Goal: Task Accomplishment & Management: Use online tool/utility

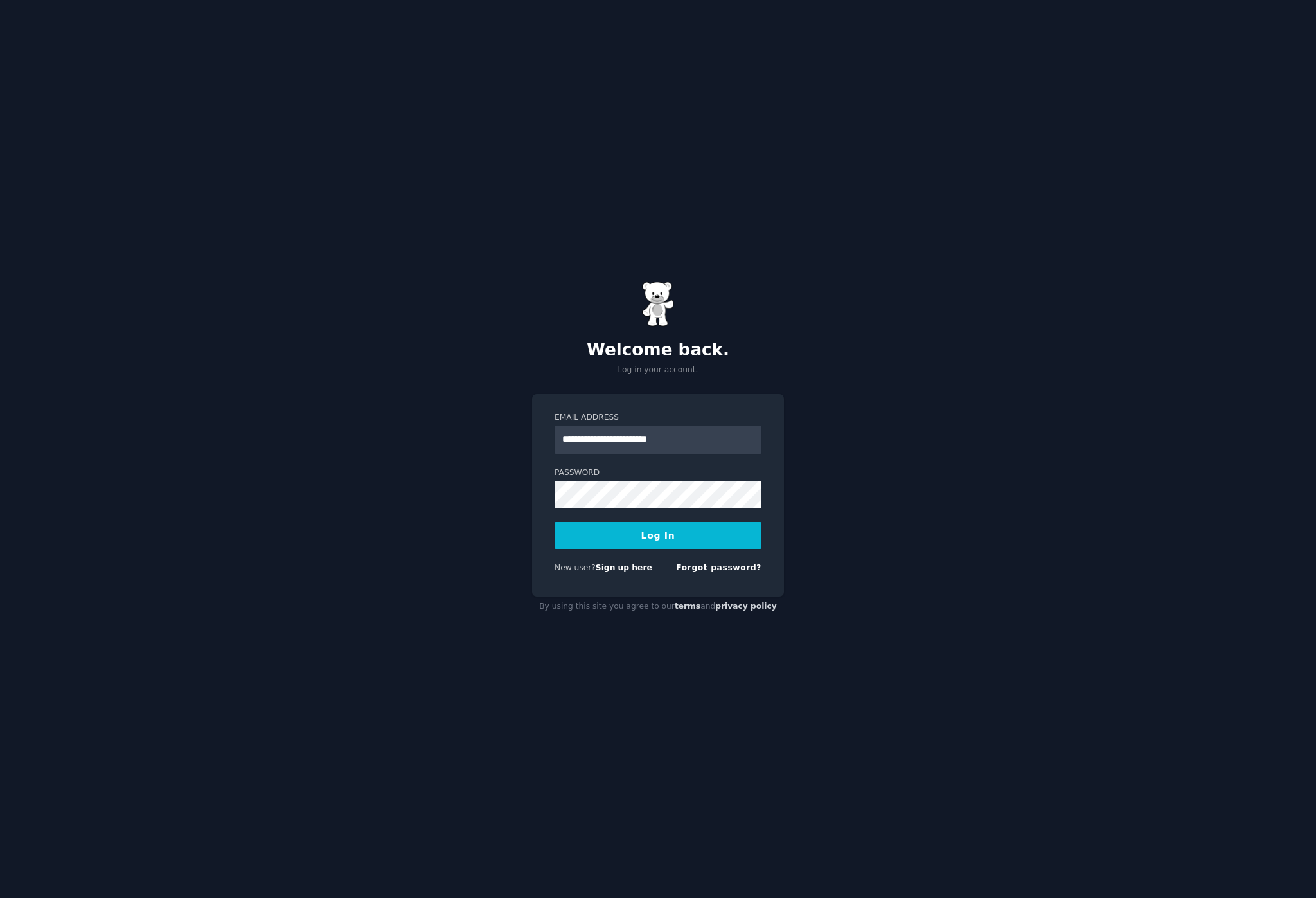
click at [627, 529] on button "Log In" at bounding box center [658, 535] width 207 height 27
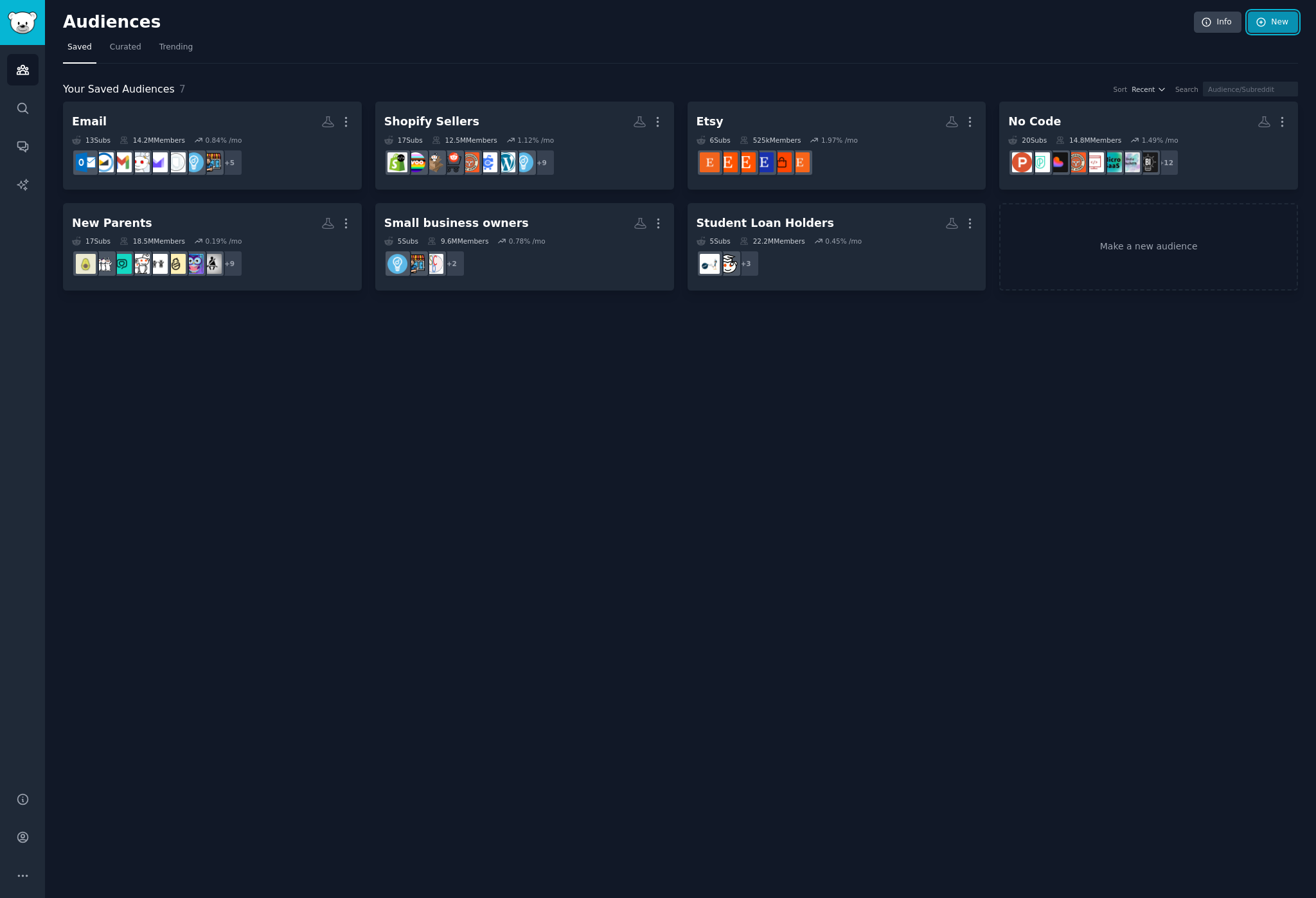
click at [1283, 19] on link "New" at bounding box center [1273, 22] width 50 height 22
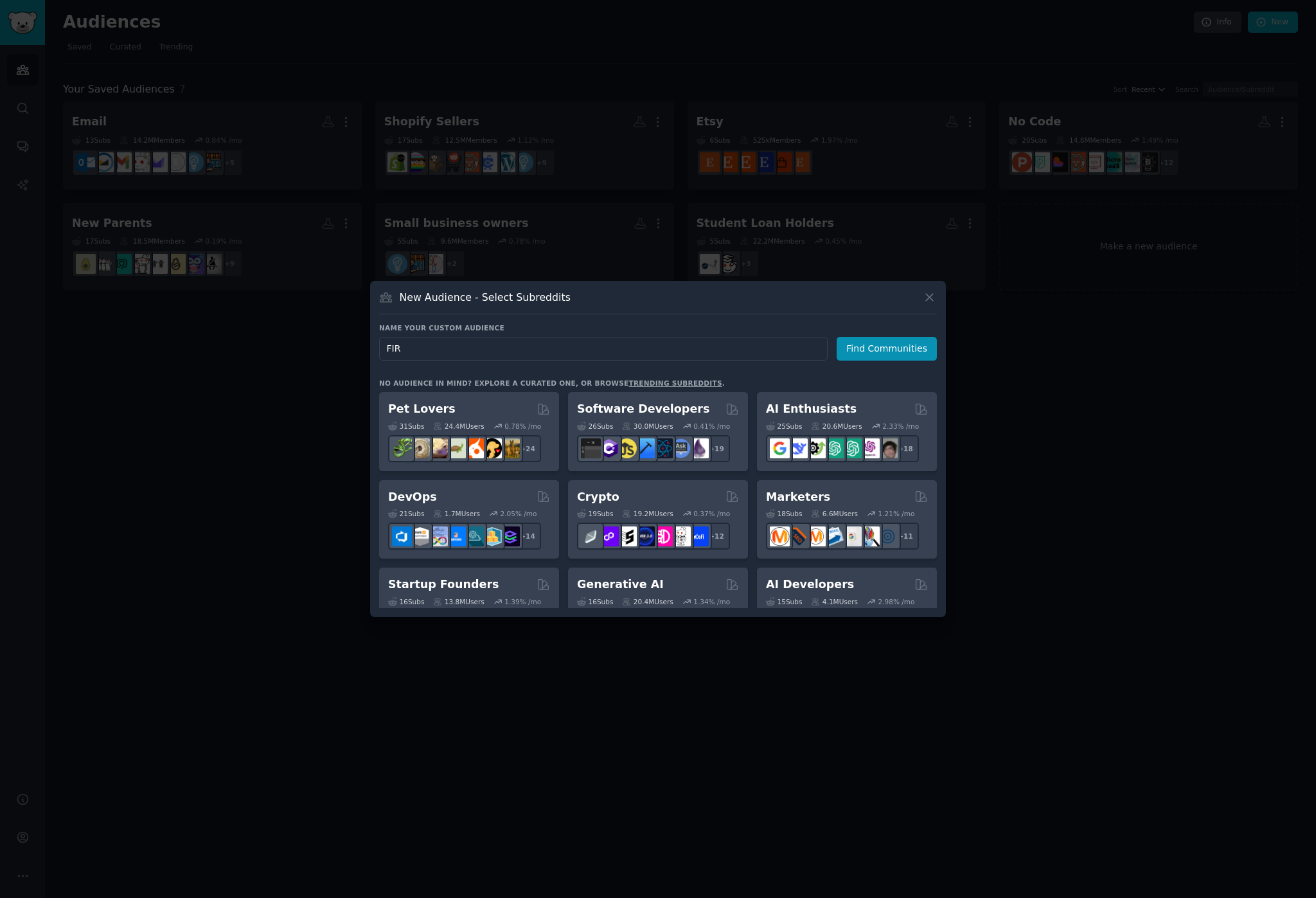
type input "FIRE"
click button "Find Communities" at bounding box center [887, 348] width 100 height 23
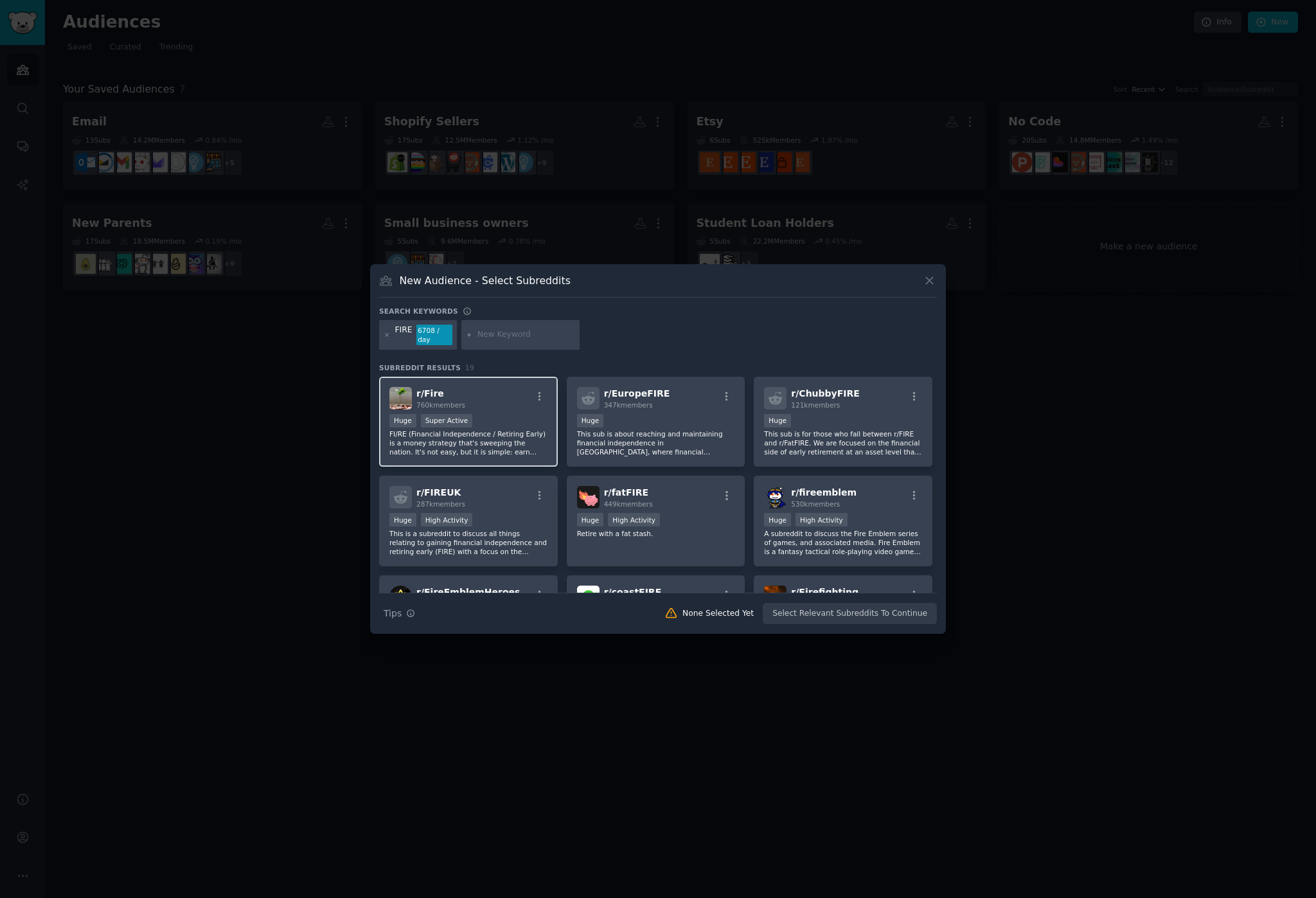
click at [502, 393] on div "r/ Fire 760k members" at bounding box center [468, 398] width 158 height 23
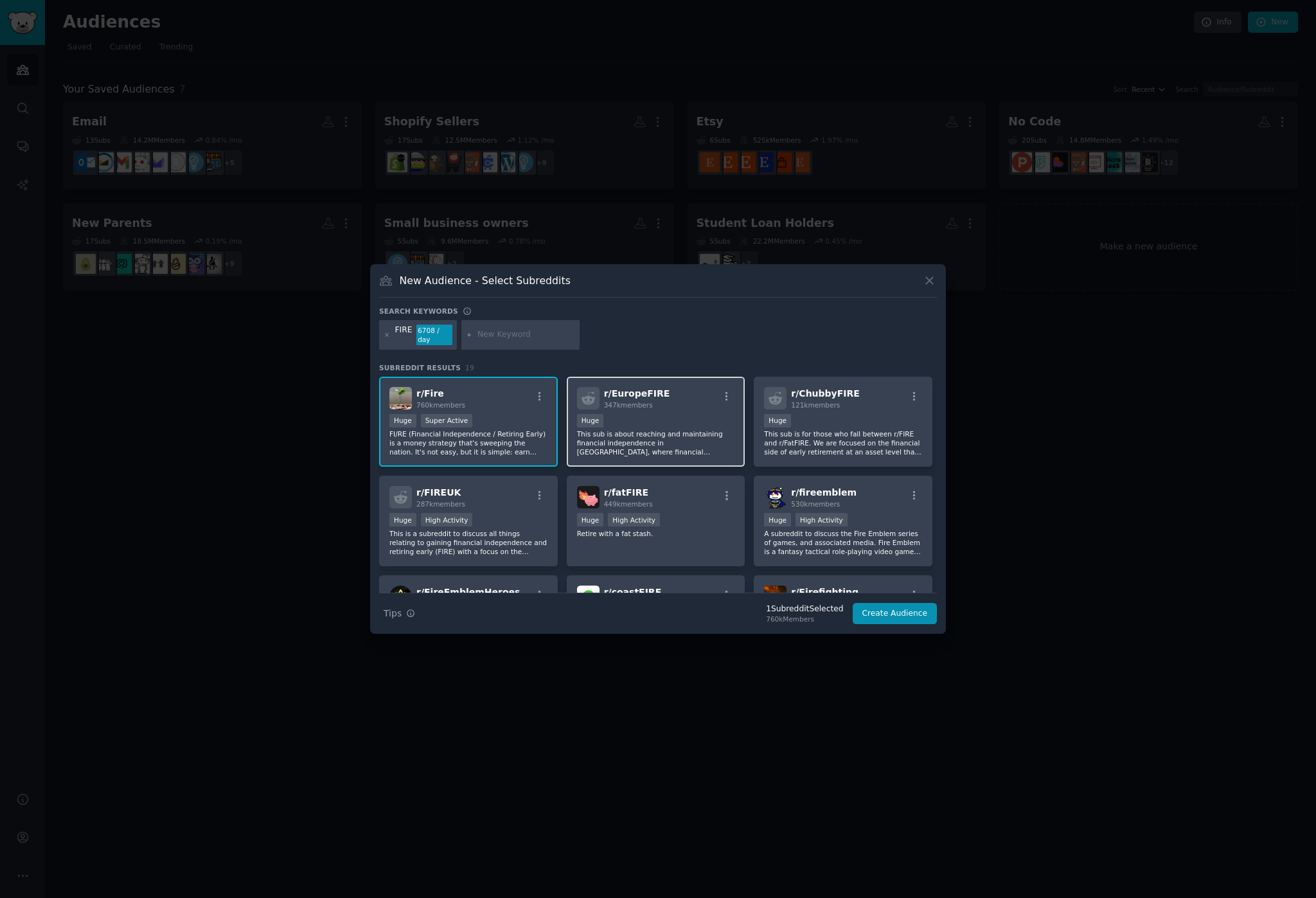
click at [596, 429] on p "This sub is about reaching and maintaining financial independence in [GEOGRAPHI…" at bounding box center [656, 443] width 158 height 27
click at [787, 438] on p "This sub is for those who fall between r/FIRE and r/FatFIRE. We are focused on …" at bounding box center [843, 443] width 158 height 27
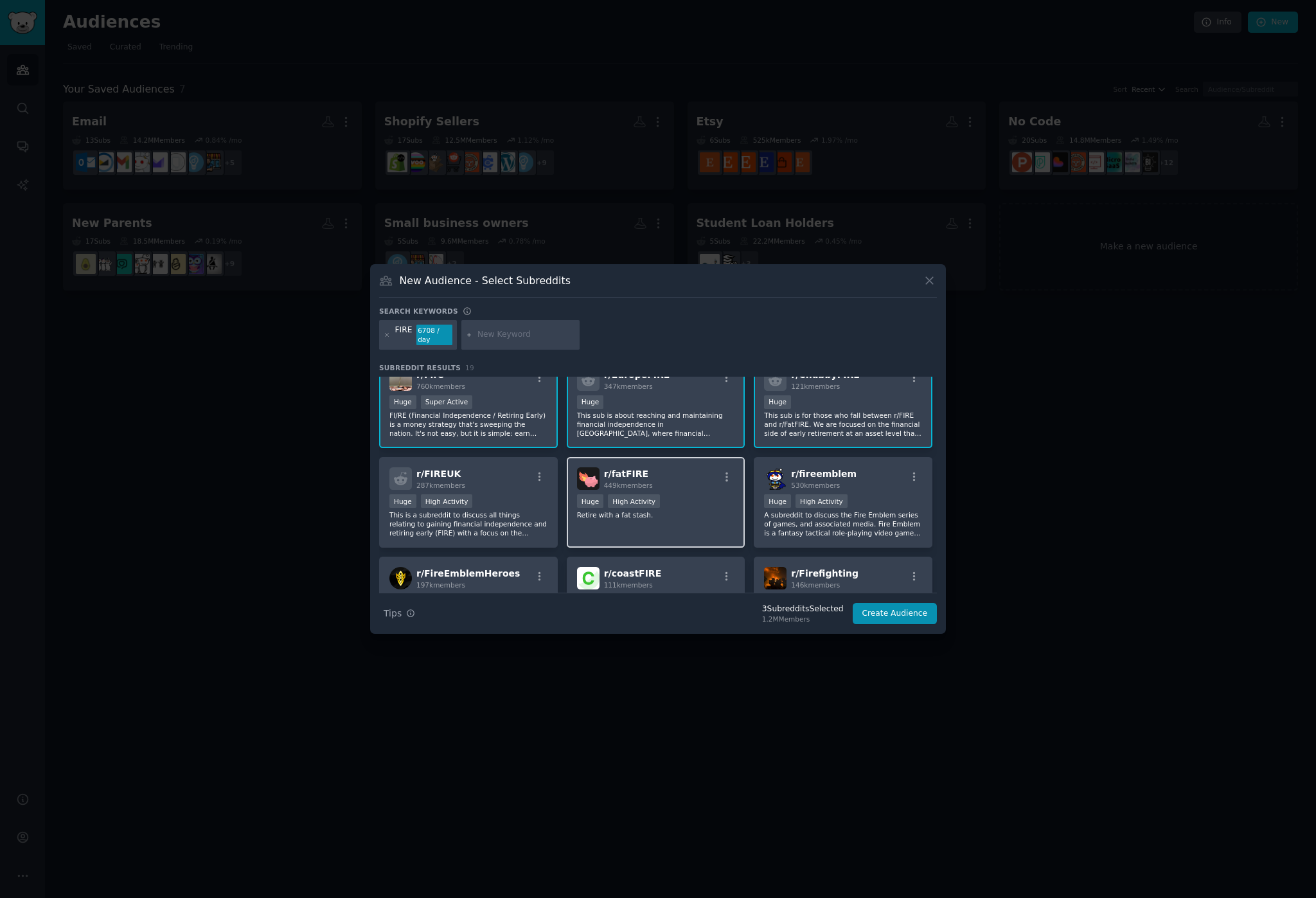
scroll to position [26, 0]
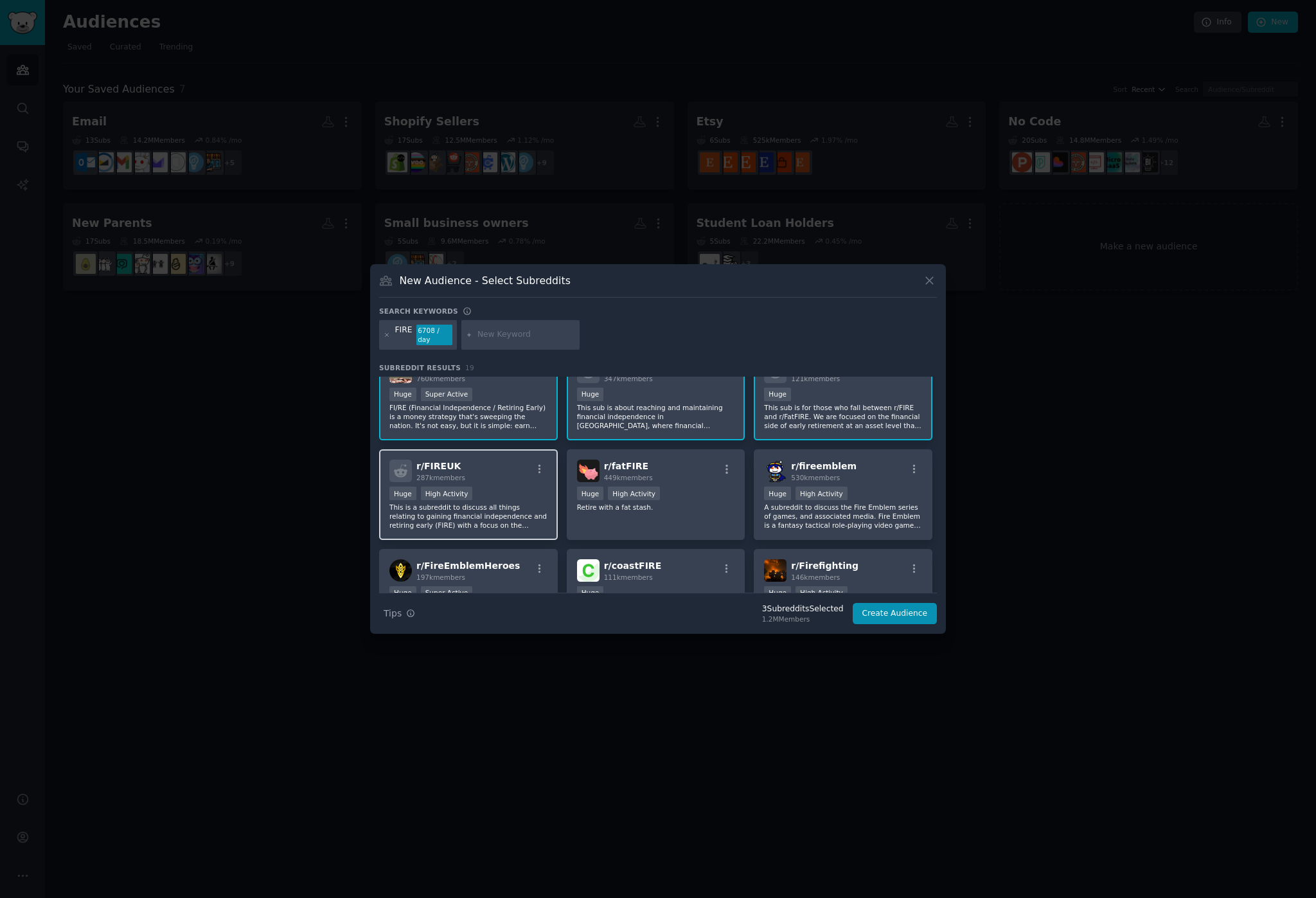
click at [524, 482] on div "r/ FIREUK 287k members Huge High Activity This is a subreddit to discuss all th…" at bounding box center [468, 494] width 179 height 90
click at [681, 475] on div "r/ fatFIRE 449k members" at bounding box center [656, 471] width 158 height 23
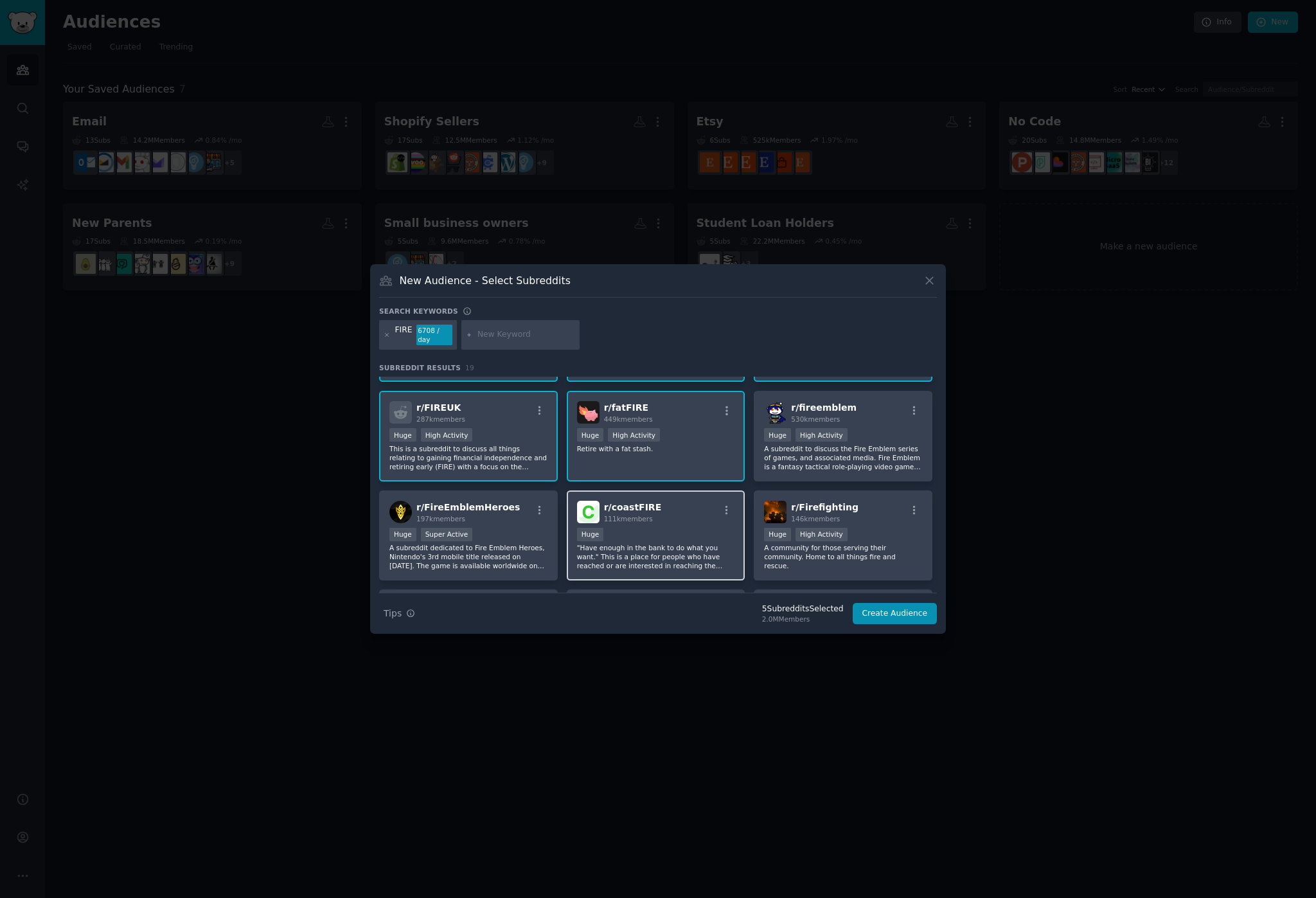
scroll to position [90, 0]
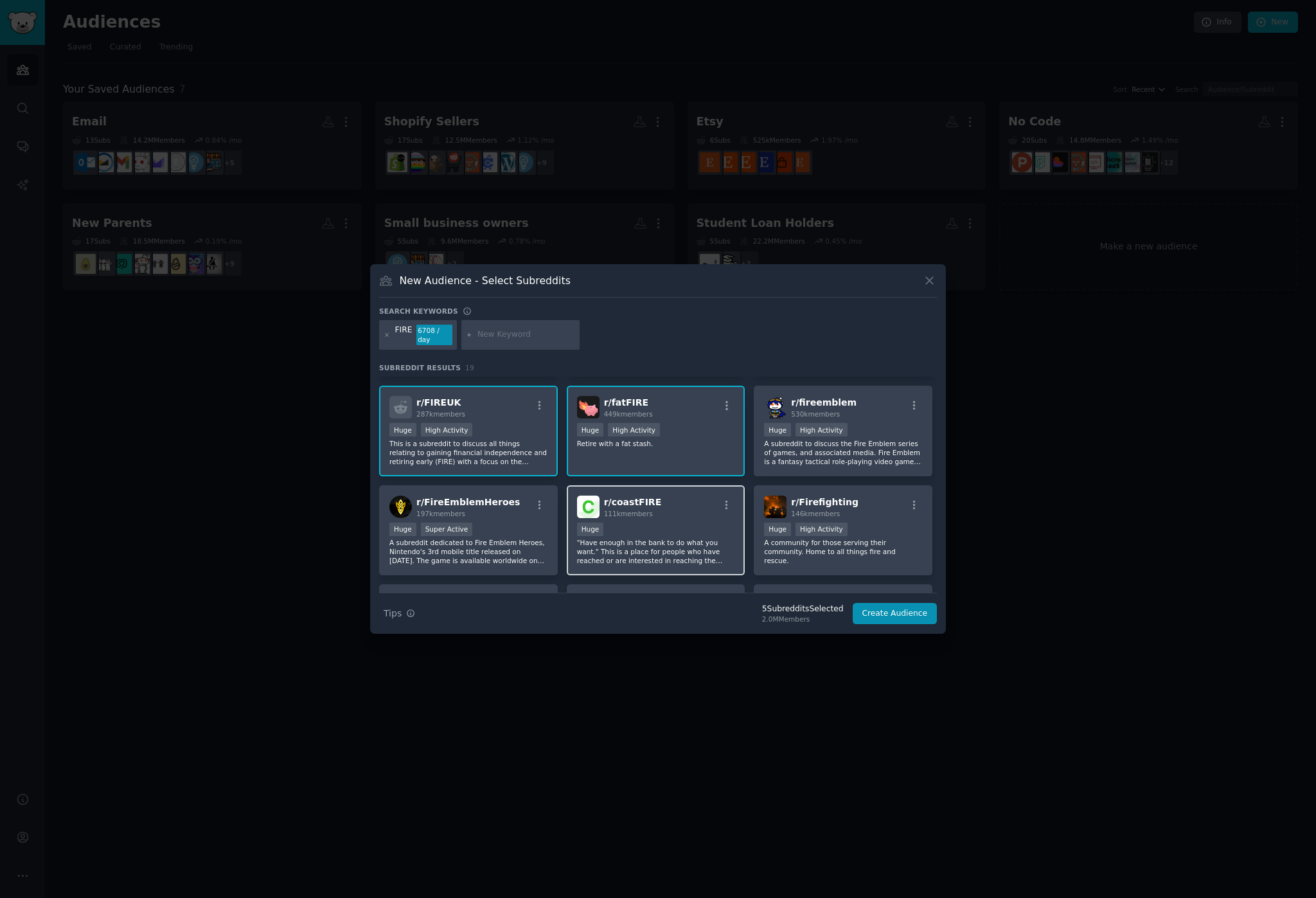
click at [672, 546] on p ""Have enough in the bank to do what you want." This is a place for people who h…" at bounding box center [656, 551] width 158 height 27
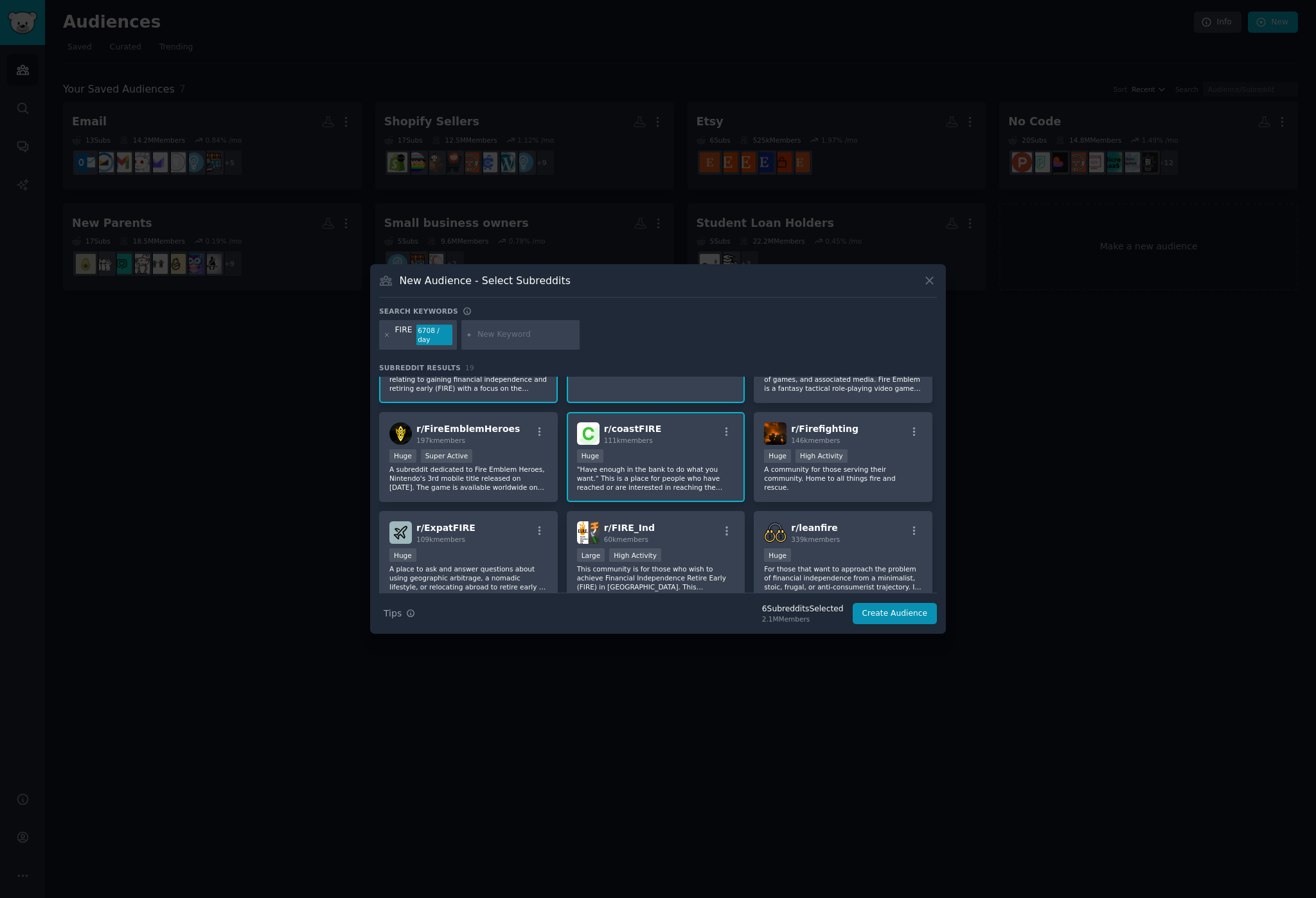
scroll to position [175, 0]
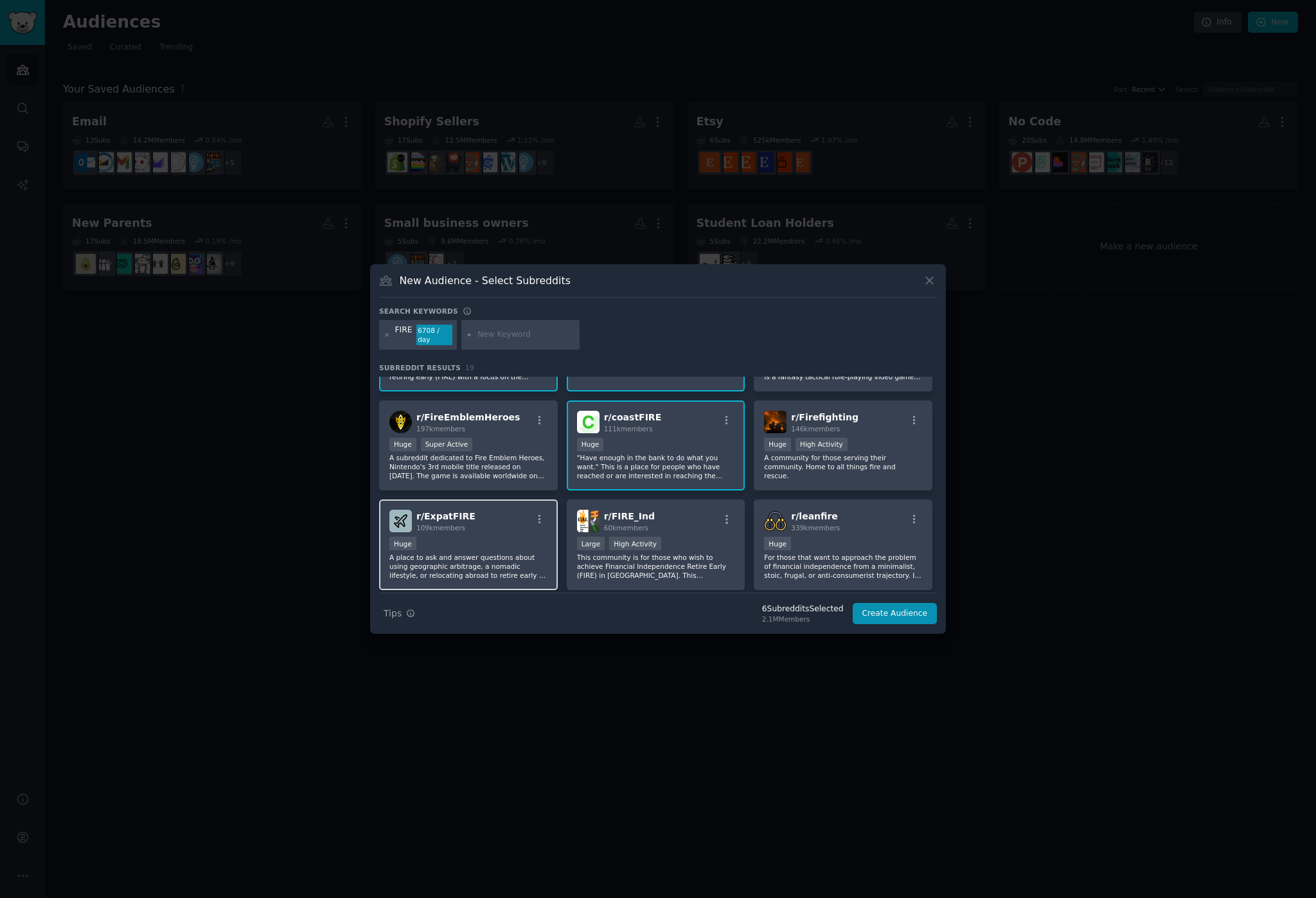
click at [522, 554] on p "A place to ask and answer questions about using geographic arbitrage, a nomadic…" at bounding box center [468, 566] width 158 height 27
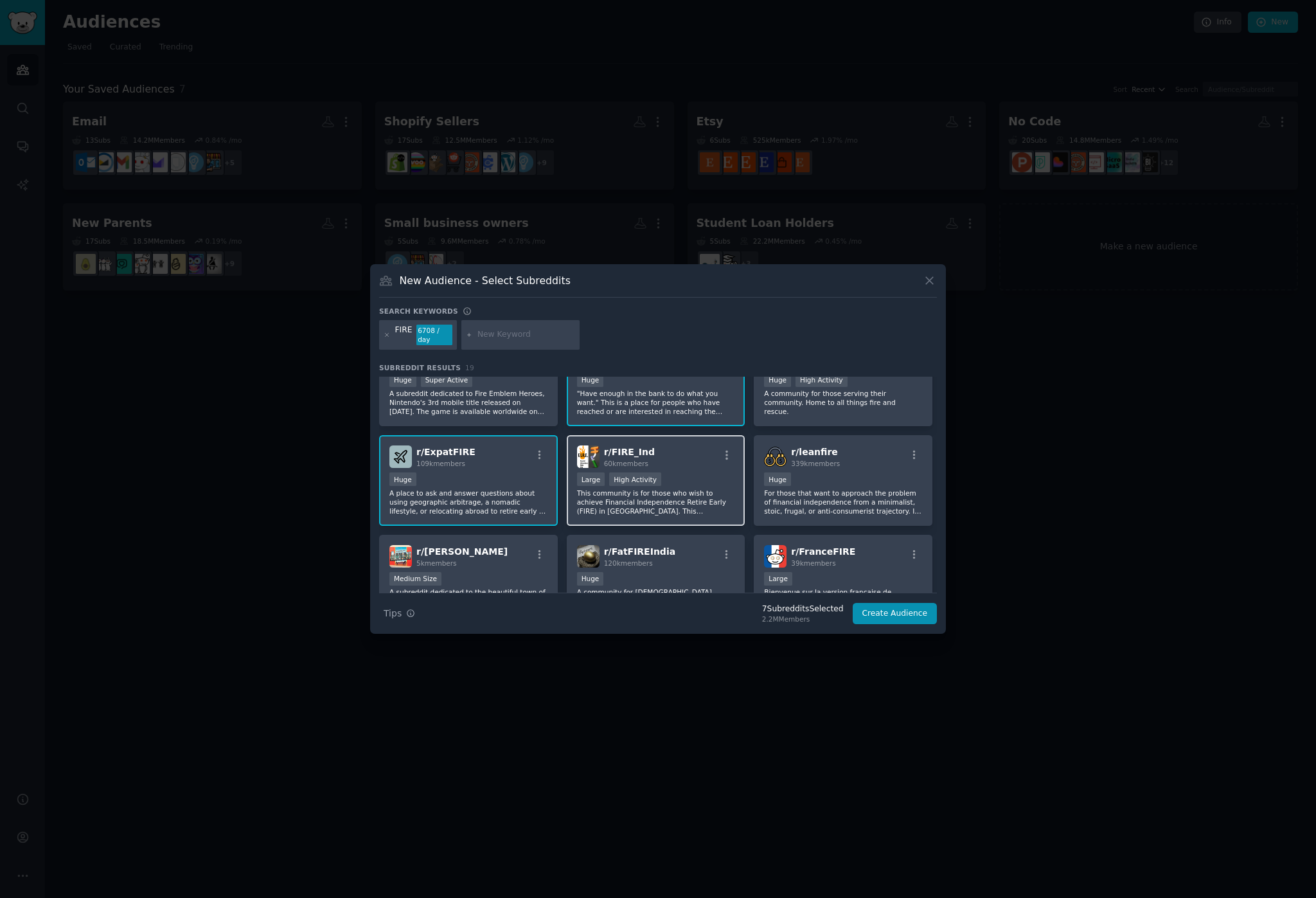
scroll to position [241, 0]
click at [800, 511] on p "For those that want to approach the problem of financial independence from a mi…" at bounding box center [843, 501] width 158 height 27
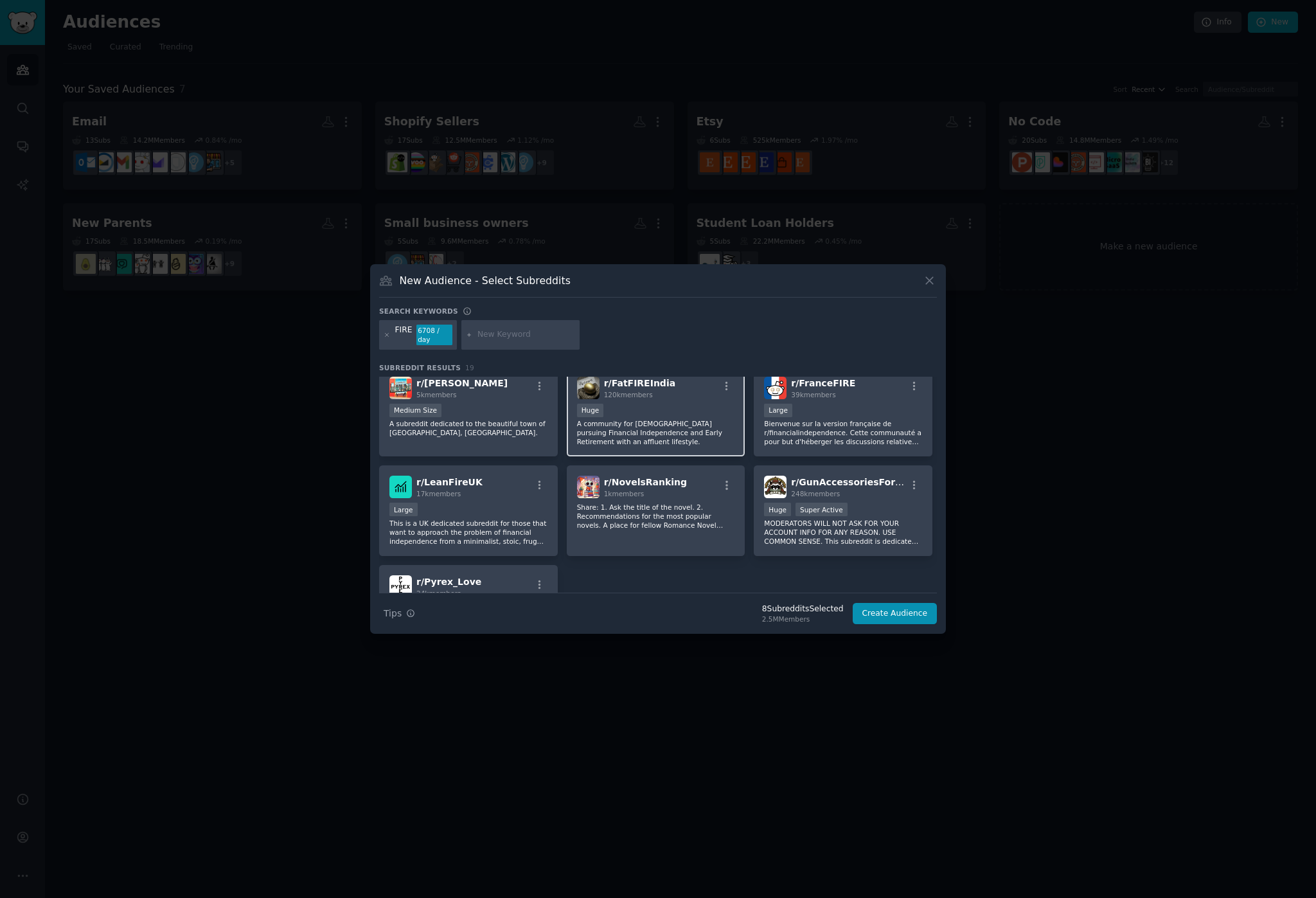
scroll to position [409, 0]
click at [674, 418] on p "A community for [DEMOGRAPHIC_DATA] pursuing Financial Independence and Early Re…" at bounding box center [656, 430] width 158 height 27
click at [808, 423] on p "Bienvenue sur la version française de r/financialindependence. Cette communauté…" at bounding box center [843, 430] width 158 height 27
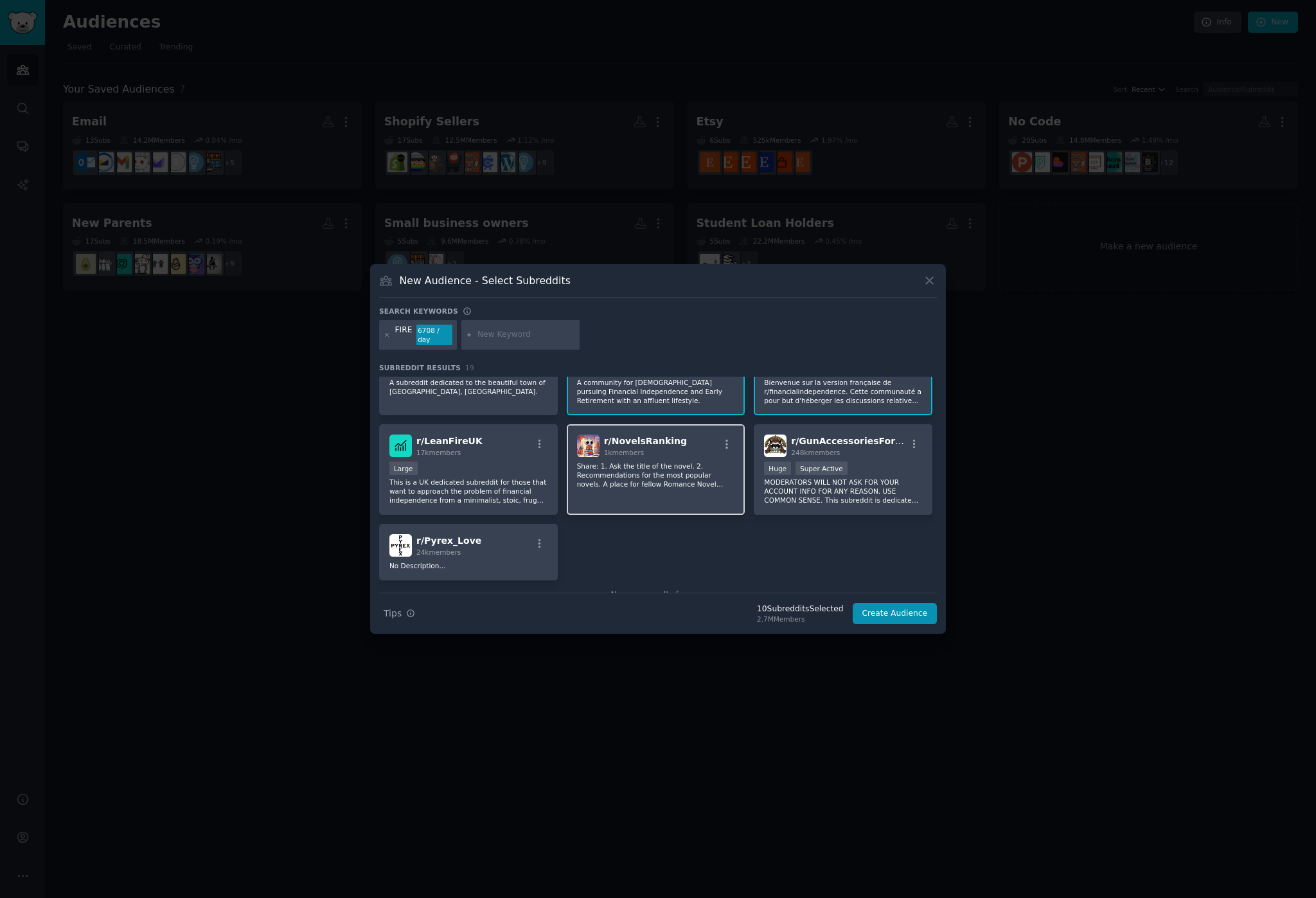
scroll to position [453, 0]
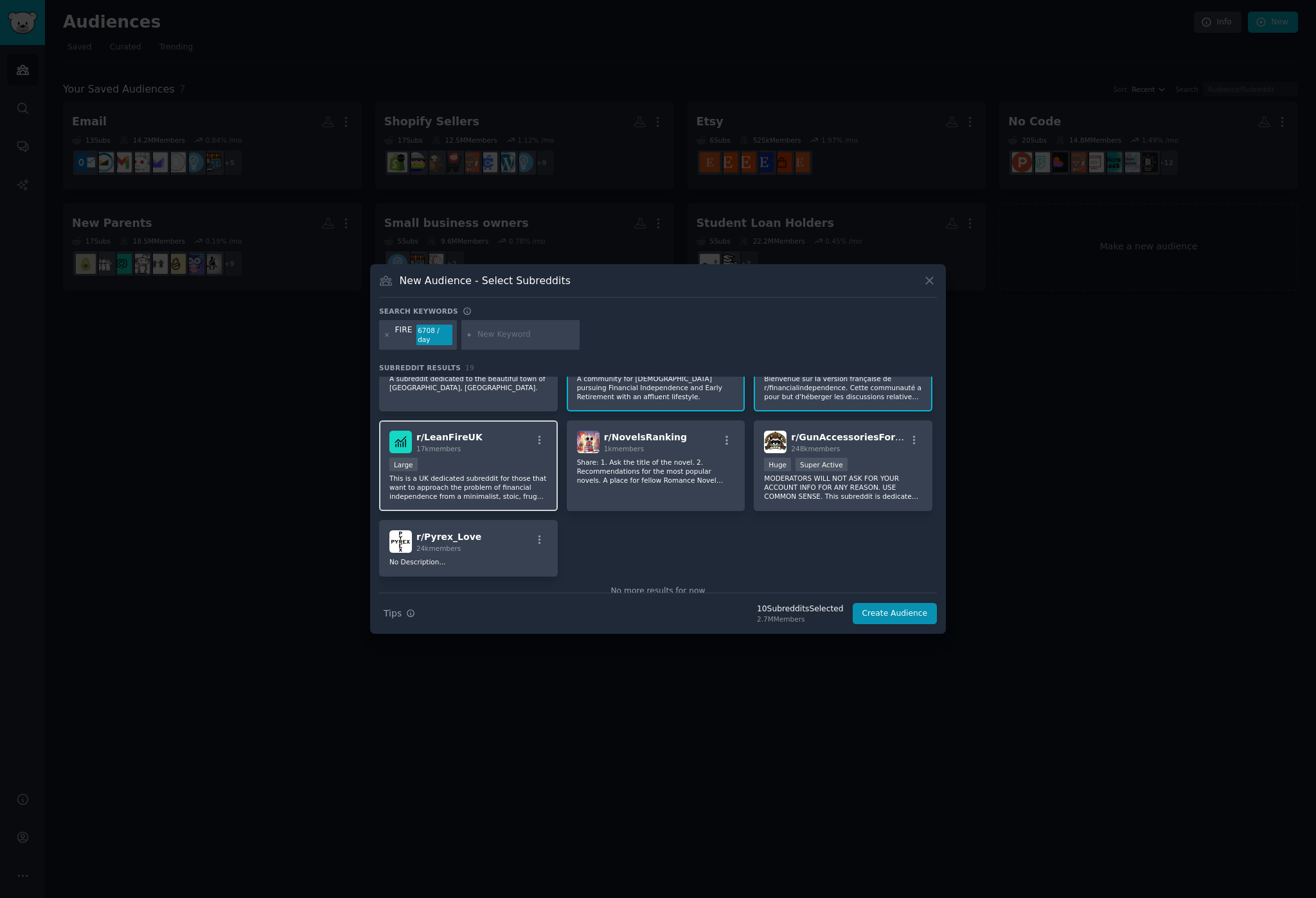
click at [503, 488] on p "This is a UK dedicated subreddit for those that want to approach the problem of…" at bounding box center [468, 487] width 158 height 27
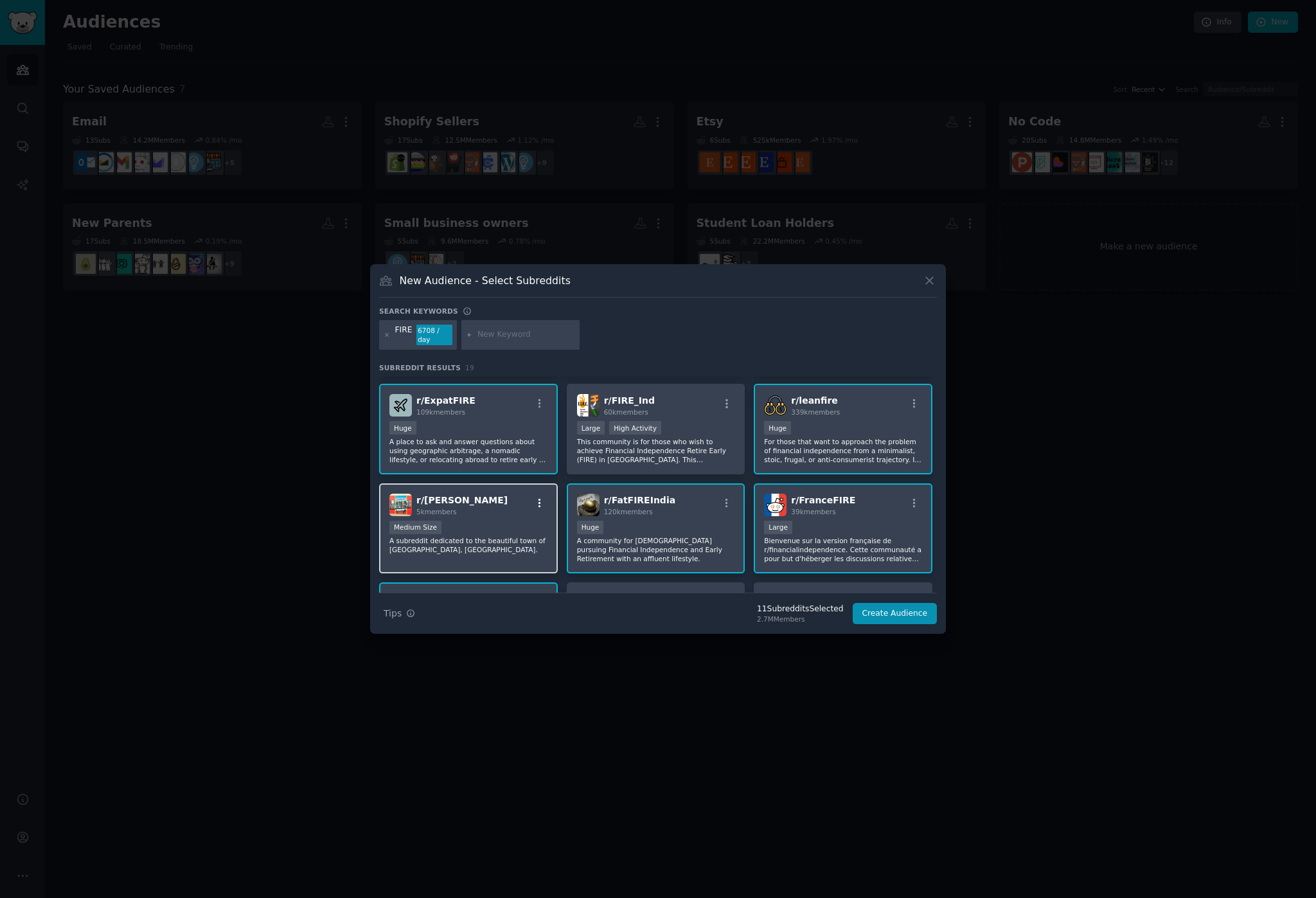
scroll to position [0, 0]
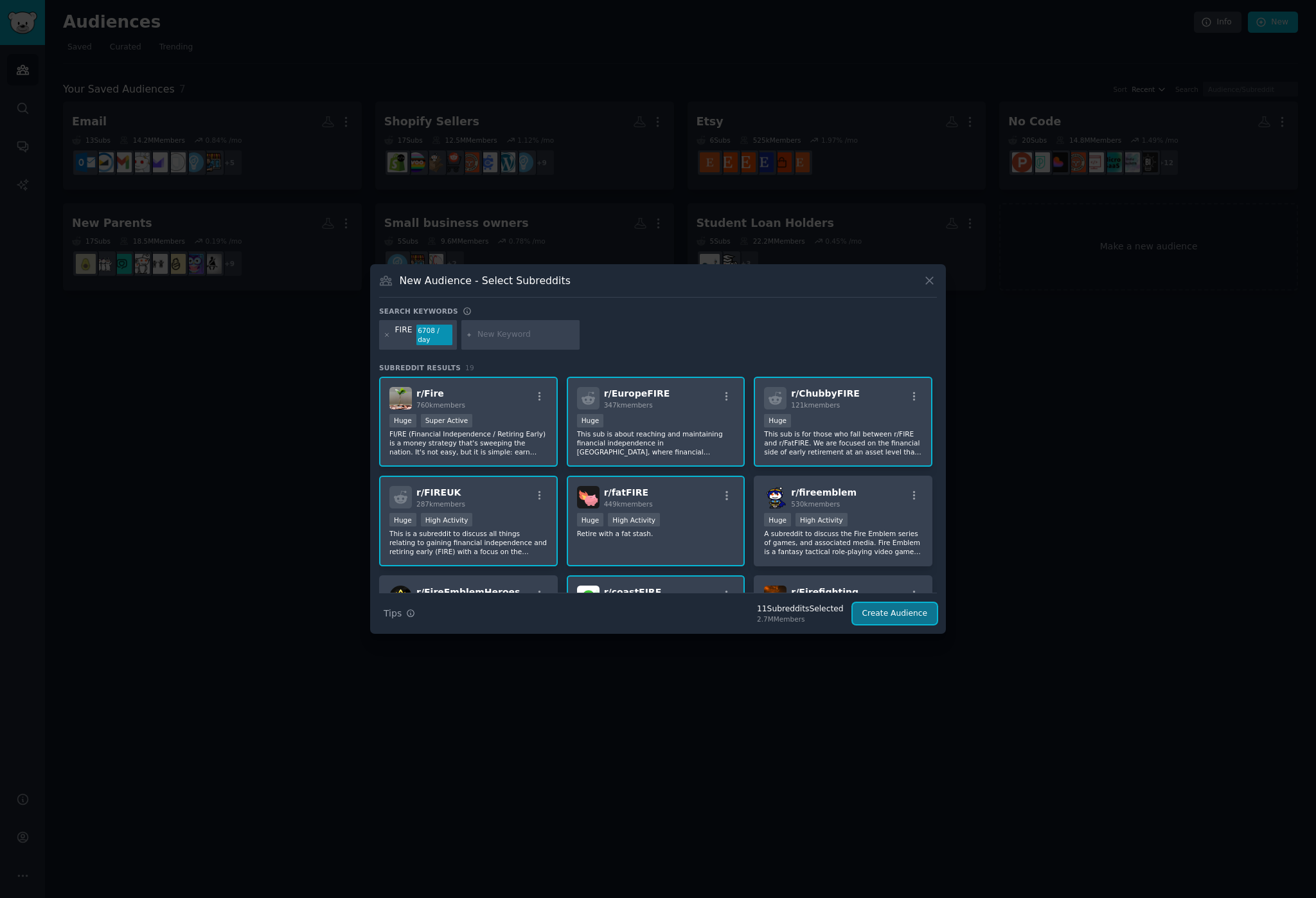
click at [898, 619] on button "Create Audience" at bounding box center [895, 613] width 85 height 22
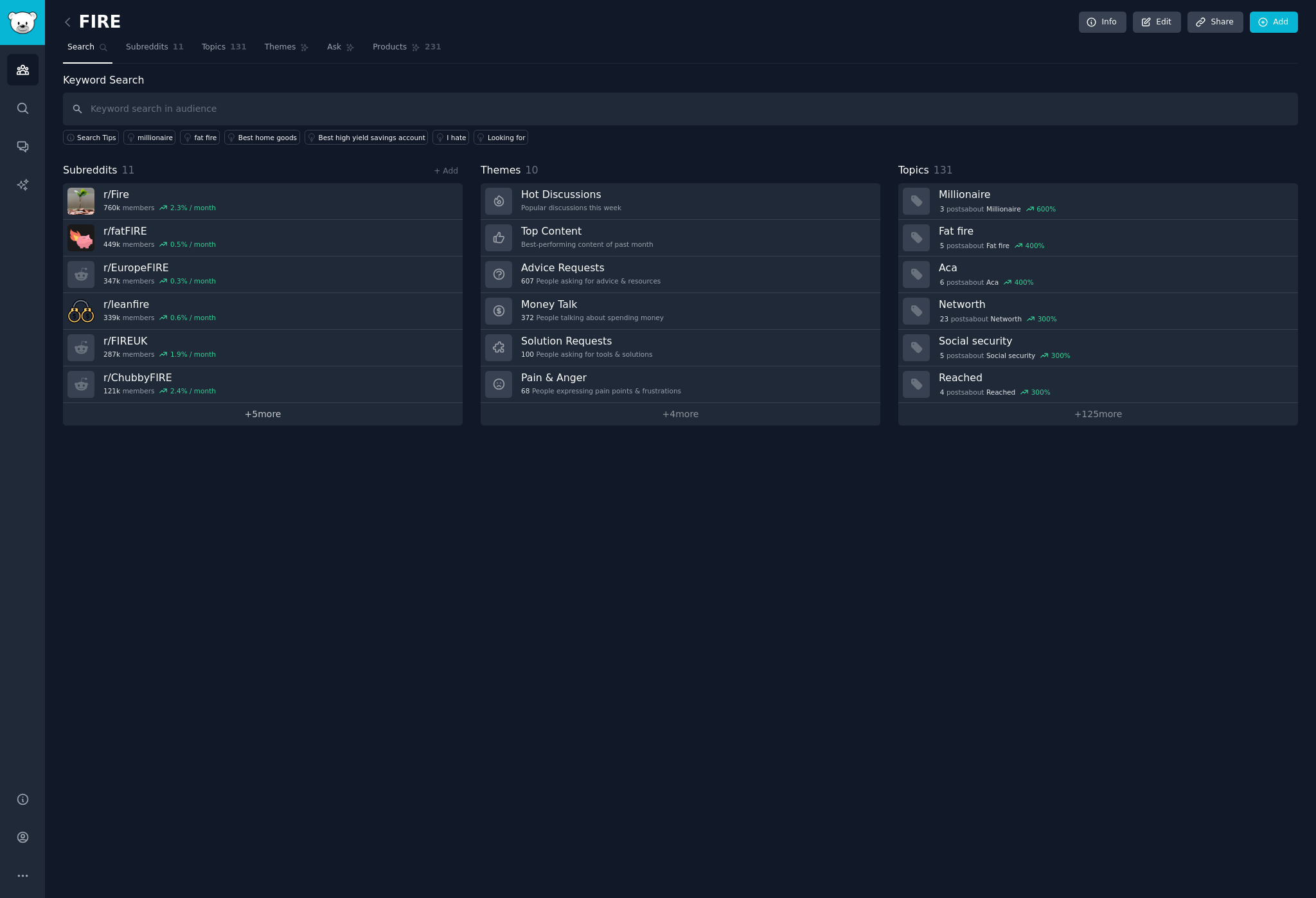
click at [288, 403] on link "+ 5 more" at bounding box center [263, 414] width 400 height 23
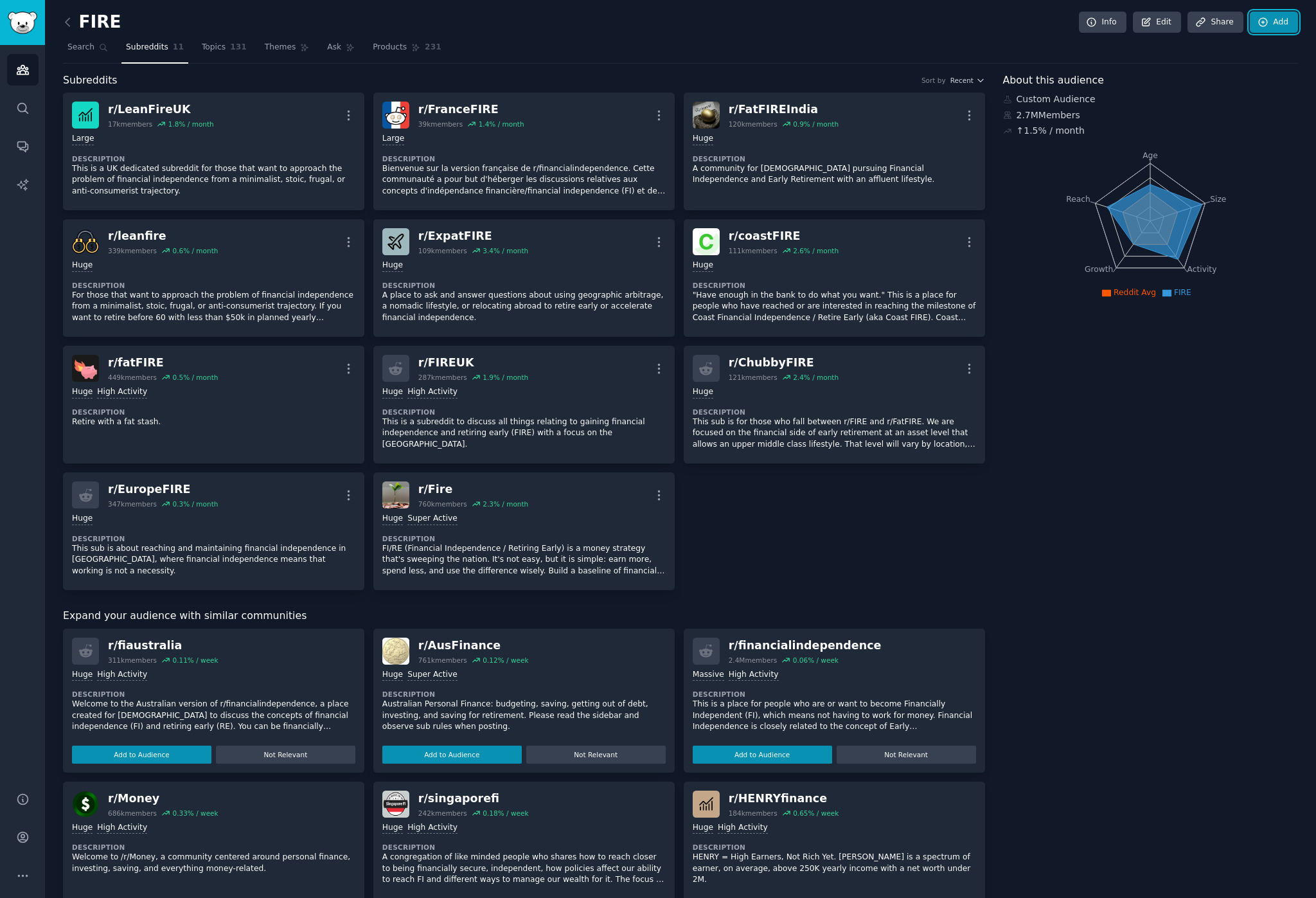
click at [1259, 18] on icon at bounding box center [1263, 22] width 9 height 9
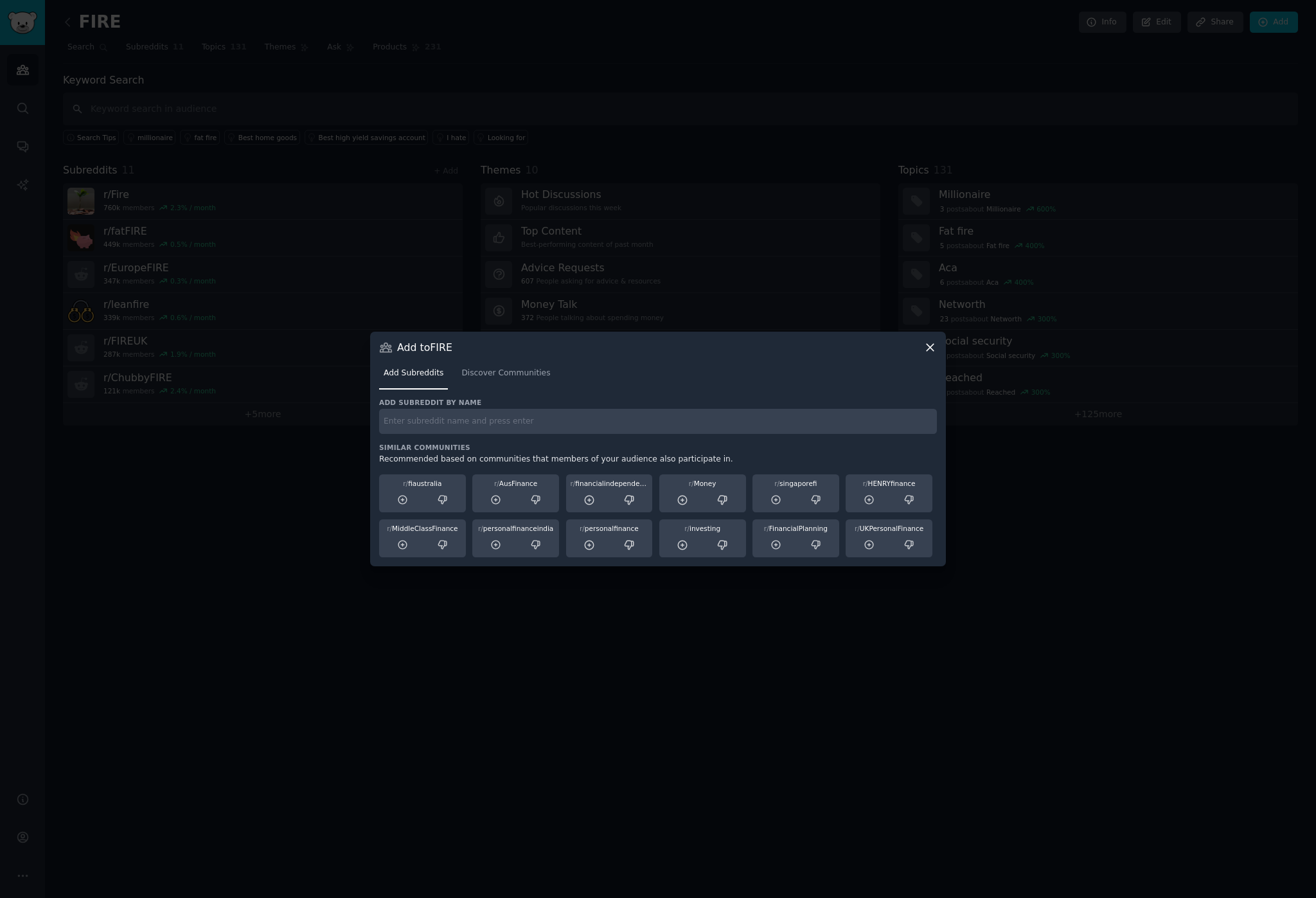
click at [547, 418] on input "text" at bounding box center [658, 421] width 558 height 25
type input "financial"
click at [597, 488] on div "r/ financialindependence" at bounding box center [610, 493] width 87 height 38
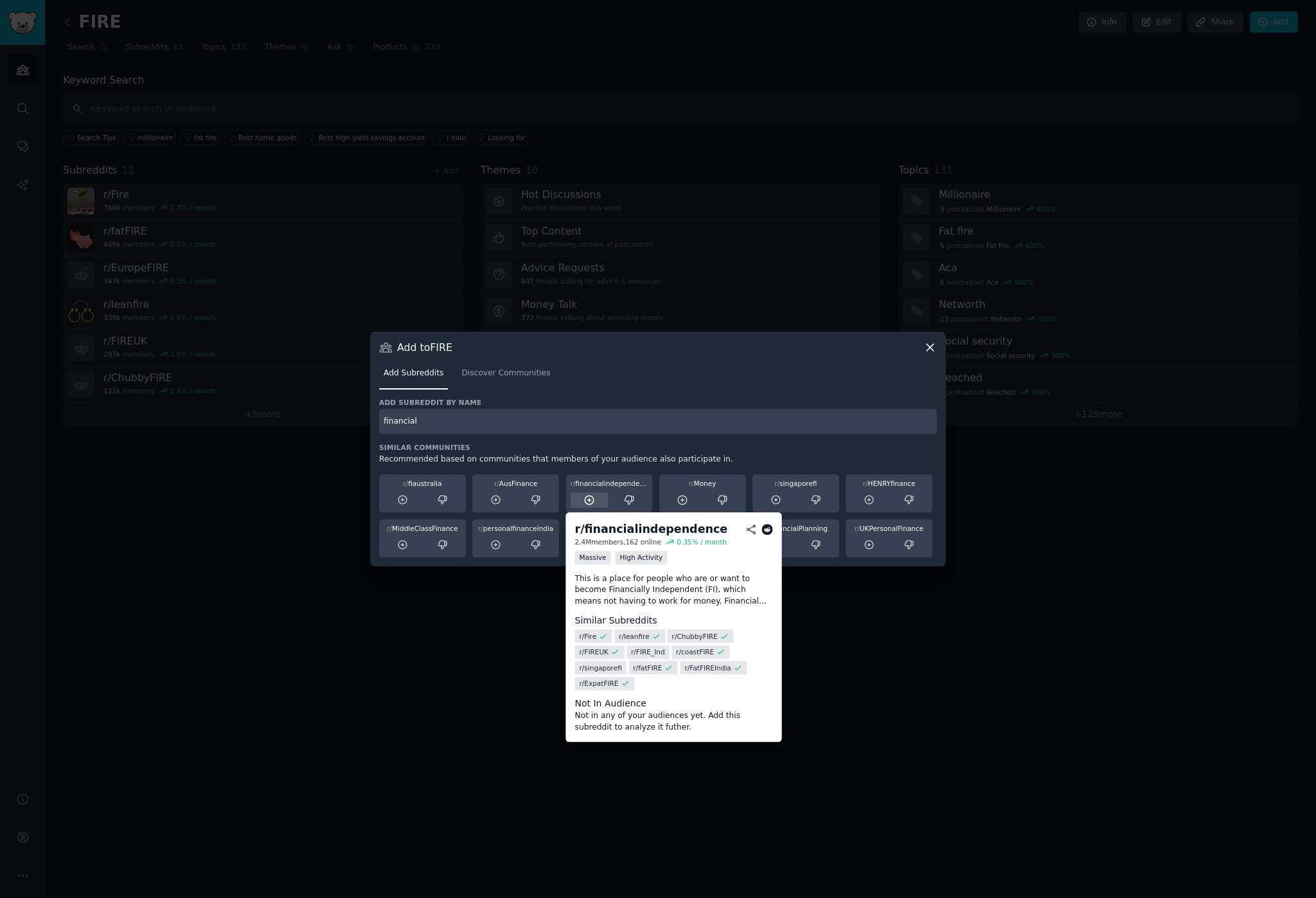
click at [591, 504] on icon at bounding box center [589, 500] width 11 height 11
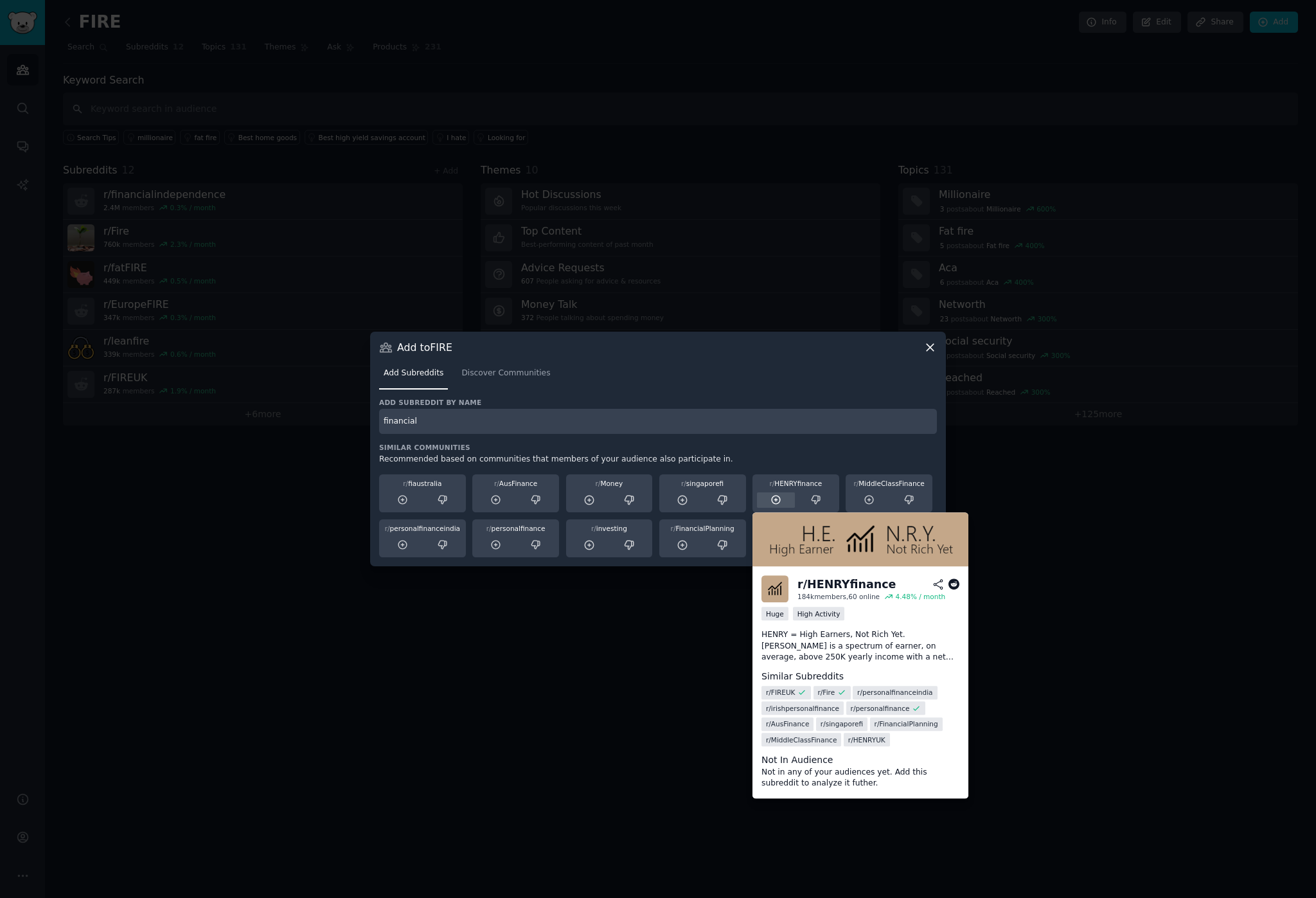
click at [786, 497] on div at bounding box center [776, 500] width 38 height 16
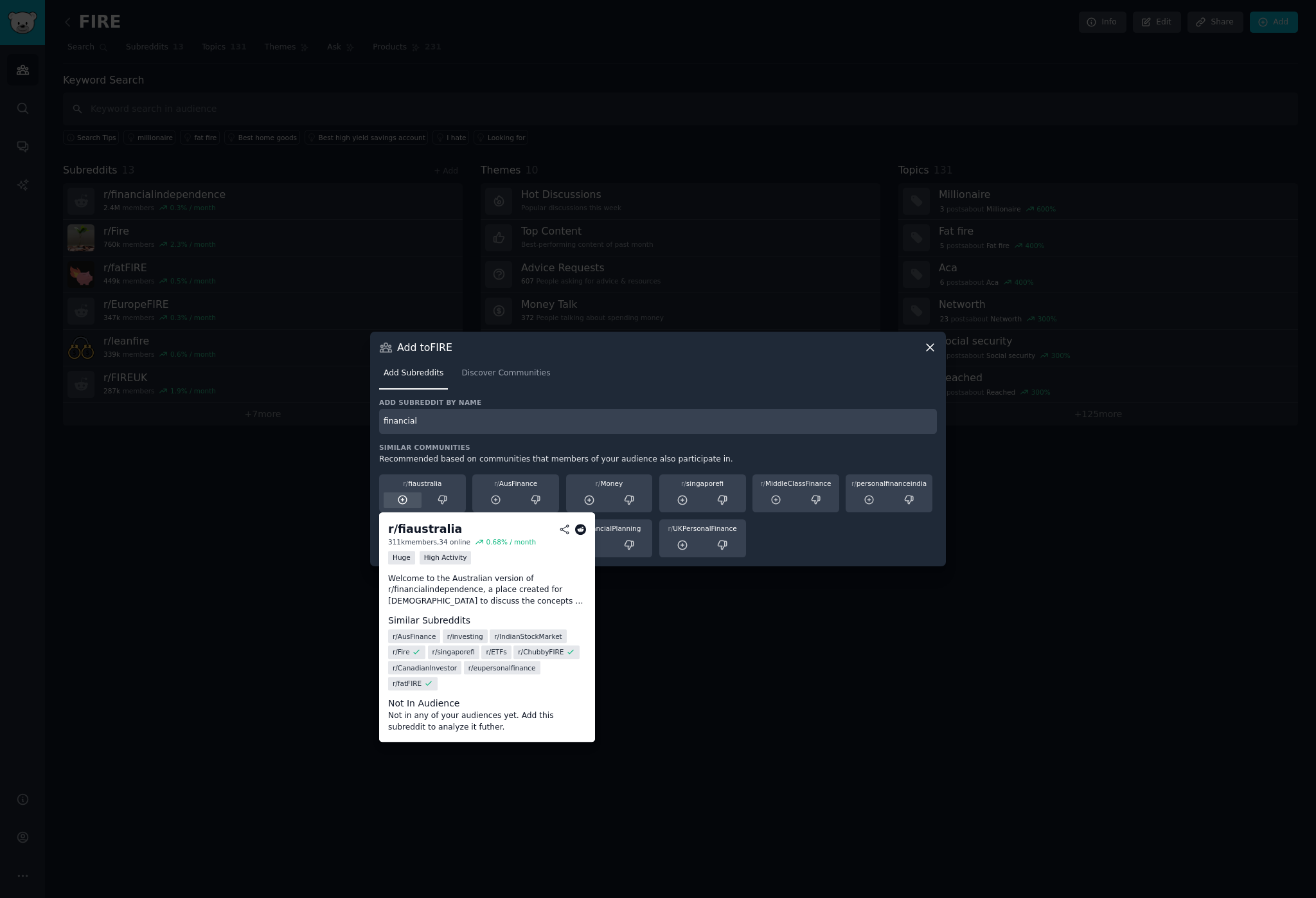
click at [401, 494] on icon at bounding box center [403, 500] width 11 height 11
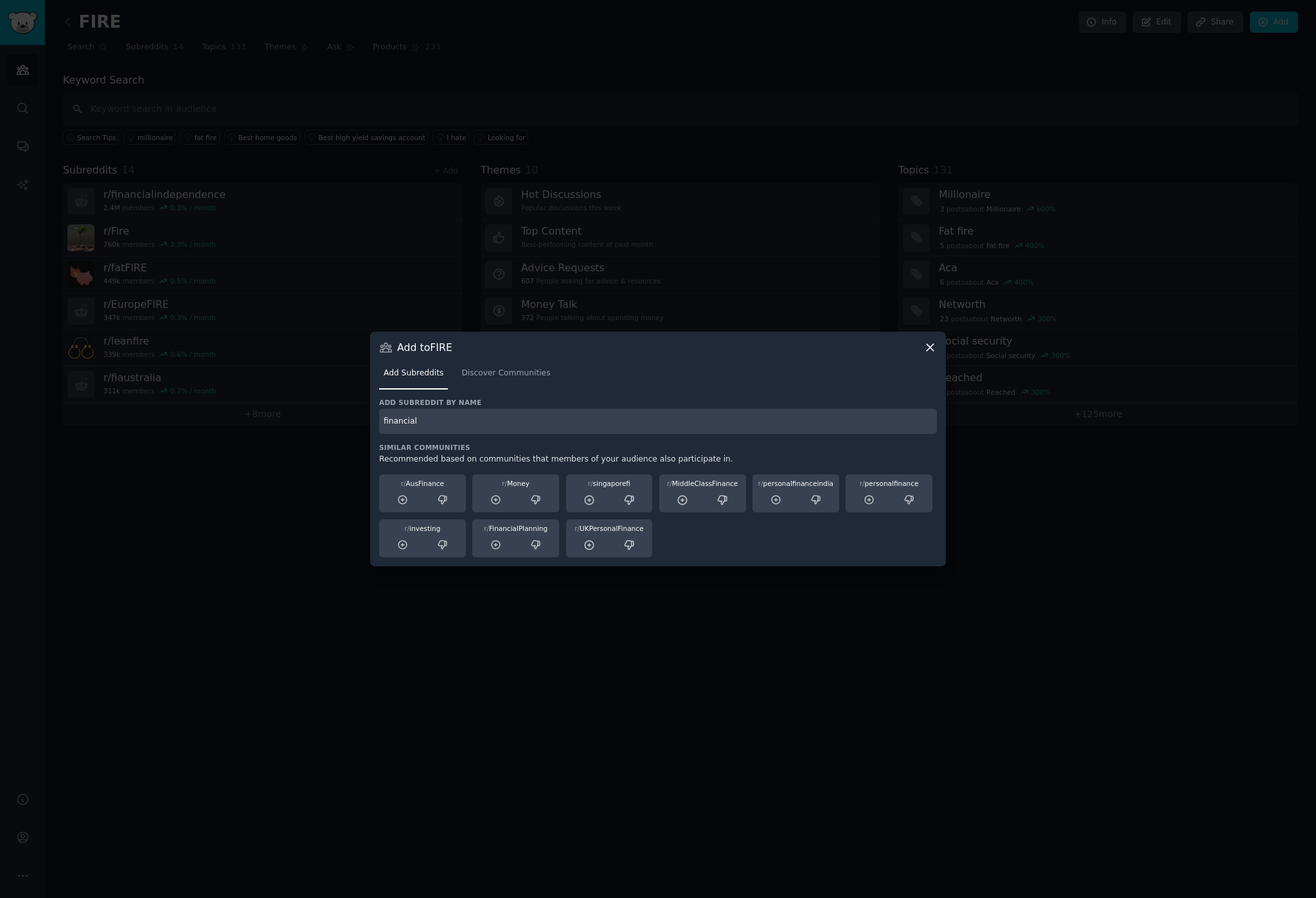
click at [935, 349] on icon at bounding box center [930, 347] width 14 height 14
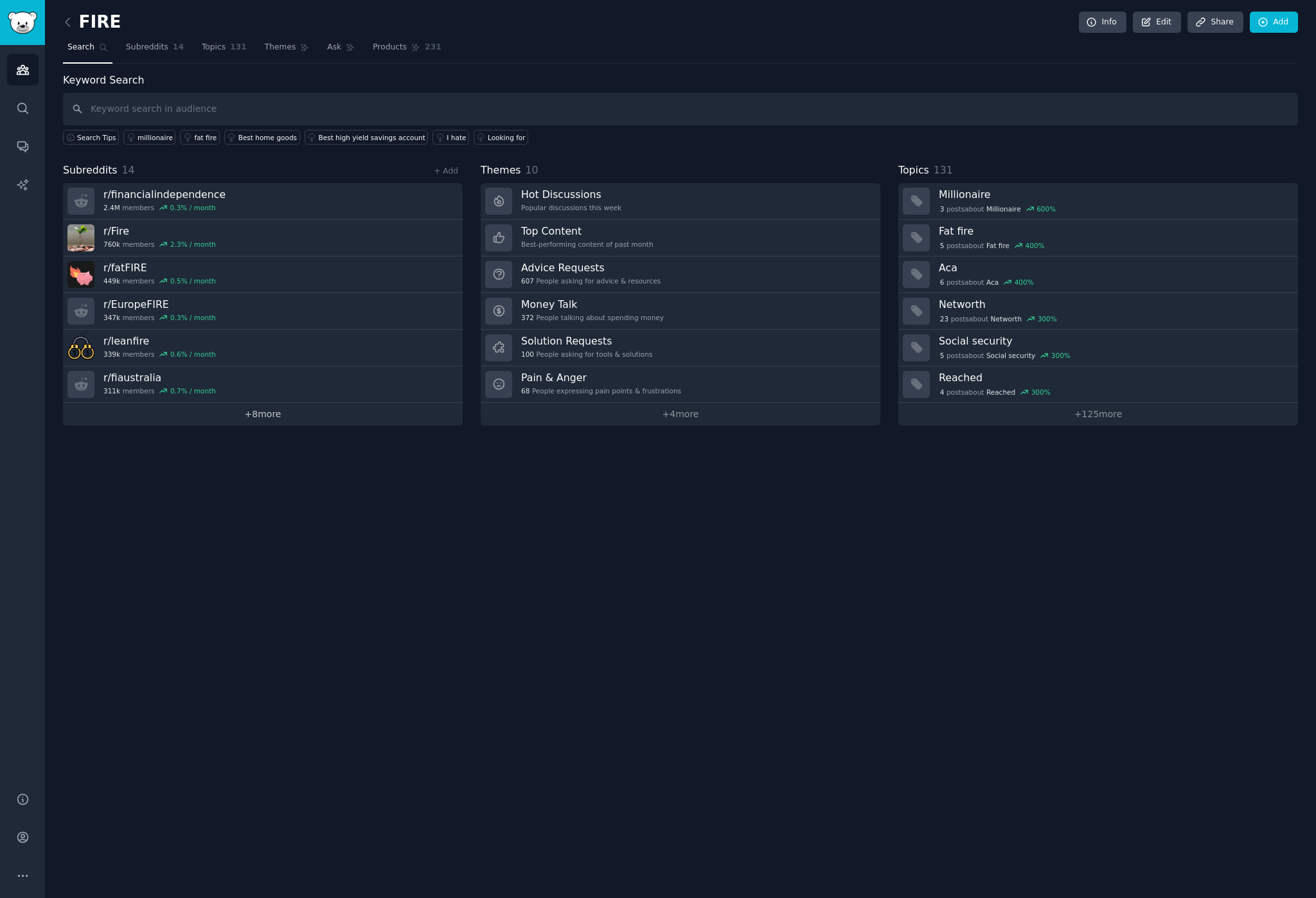
click at [252, 411] on link "+ 8 more" at bounding box center [263, 414] width 400 height 23
